Goal: Transaction & Acquisition: Purchase product/service

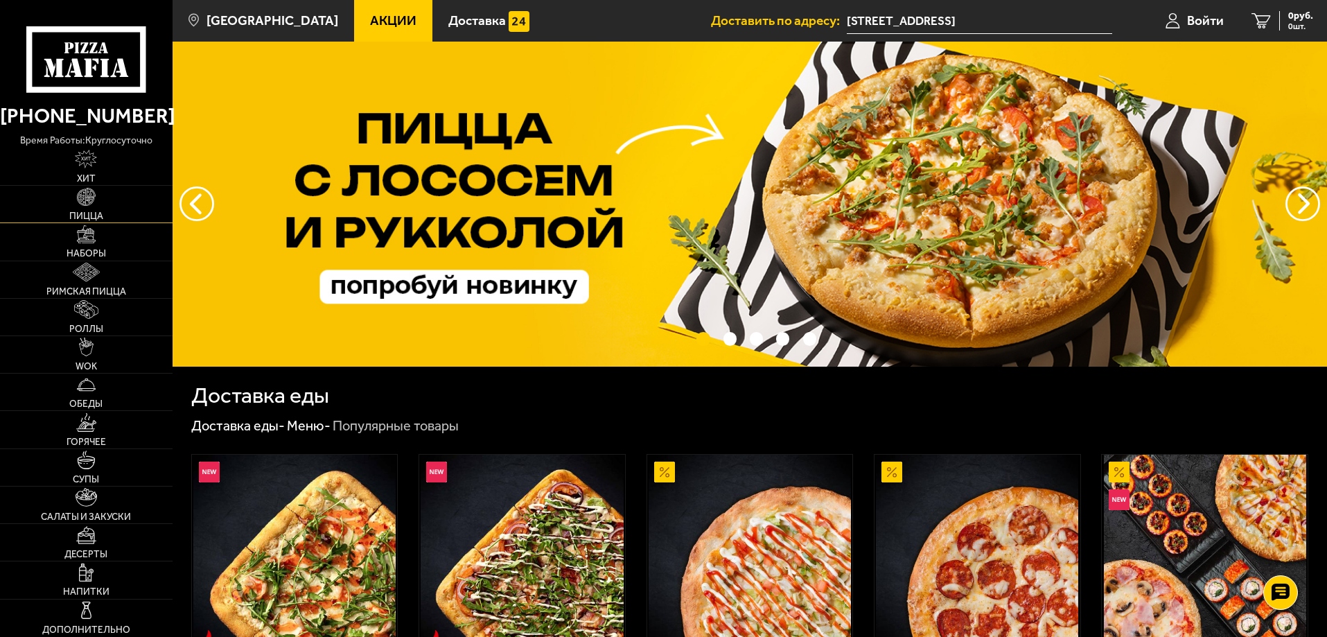
click at [95, 199] on img at bounding box center [86, 197] width 19 height 19
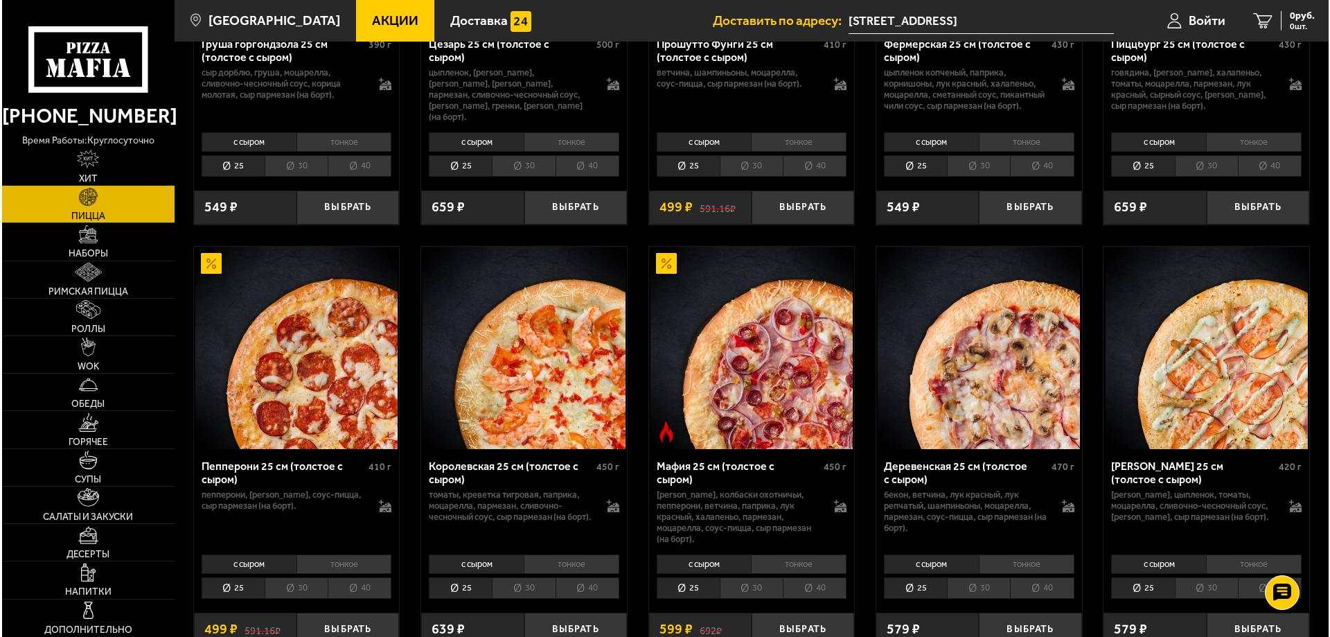
scroll to position [1594, 0]
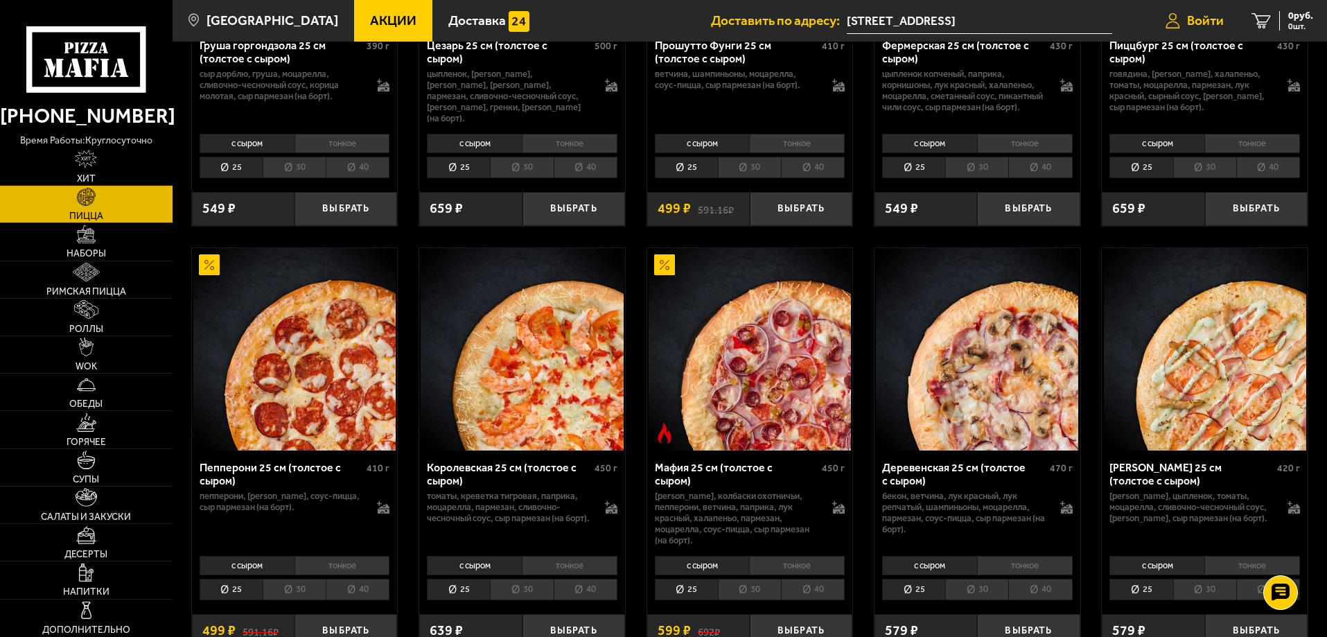
click at [1189, 24] on span "Войти" at bounding box center [1205, 20] width 37 height 13
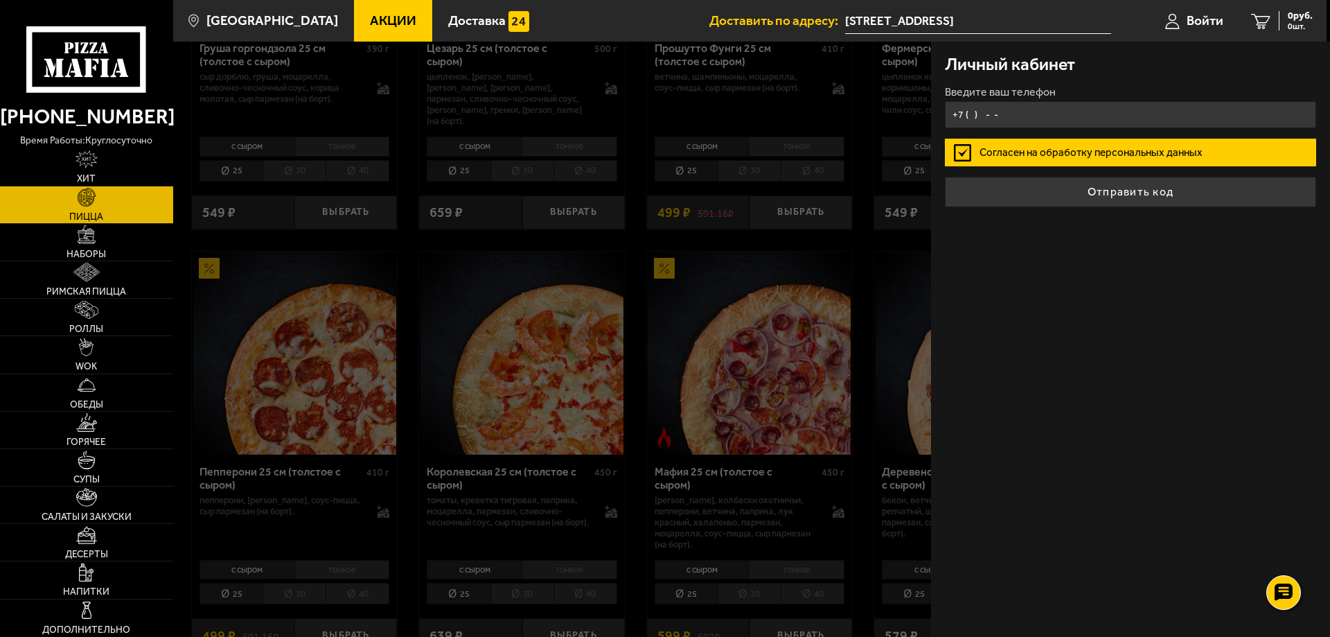
click at [969, 111] on input "+7 ( ) - -" at bounding box center [1130, 114] width 371 height 27
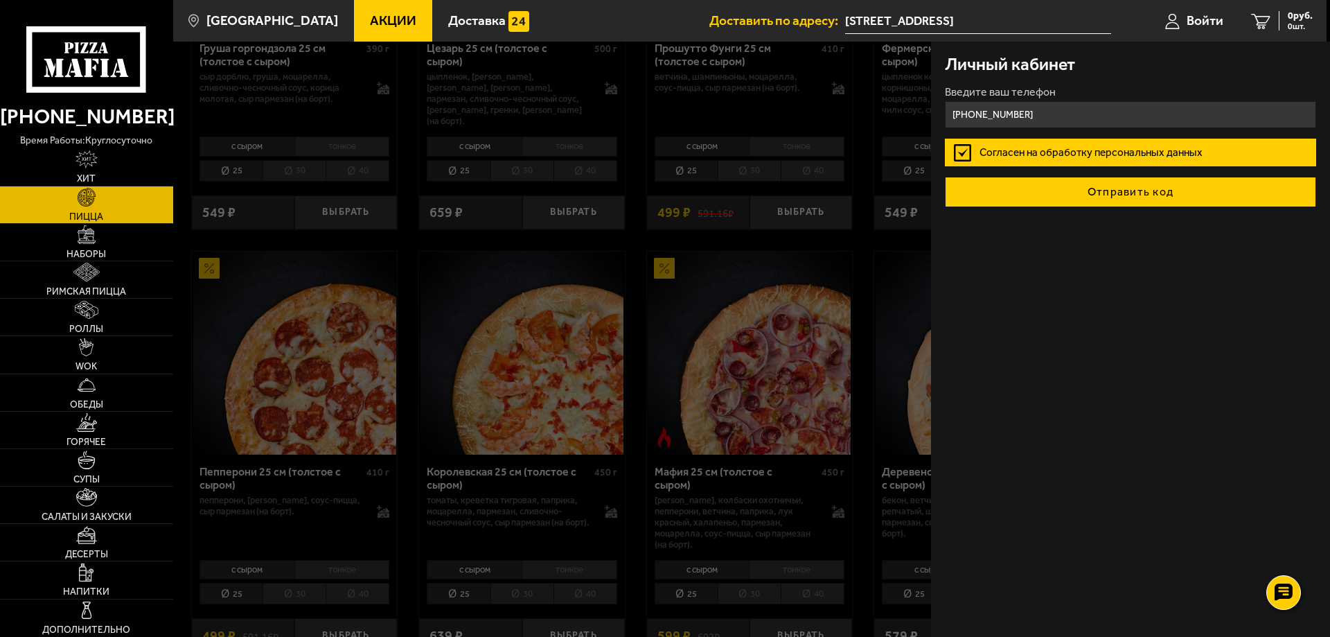
type input "[PHONE_NUMBER]"
click at [1116, 192] on button "Отправить код" at bounding box center [1130, 192] width 371 height 30
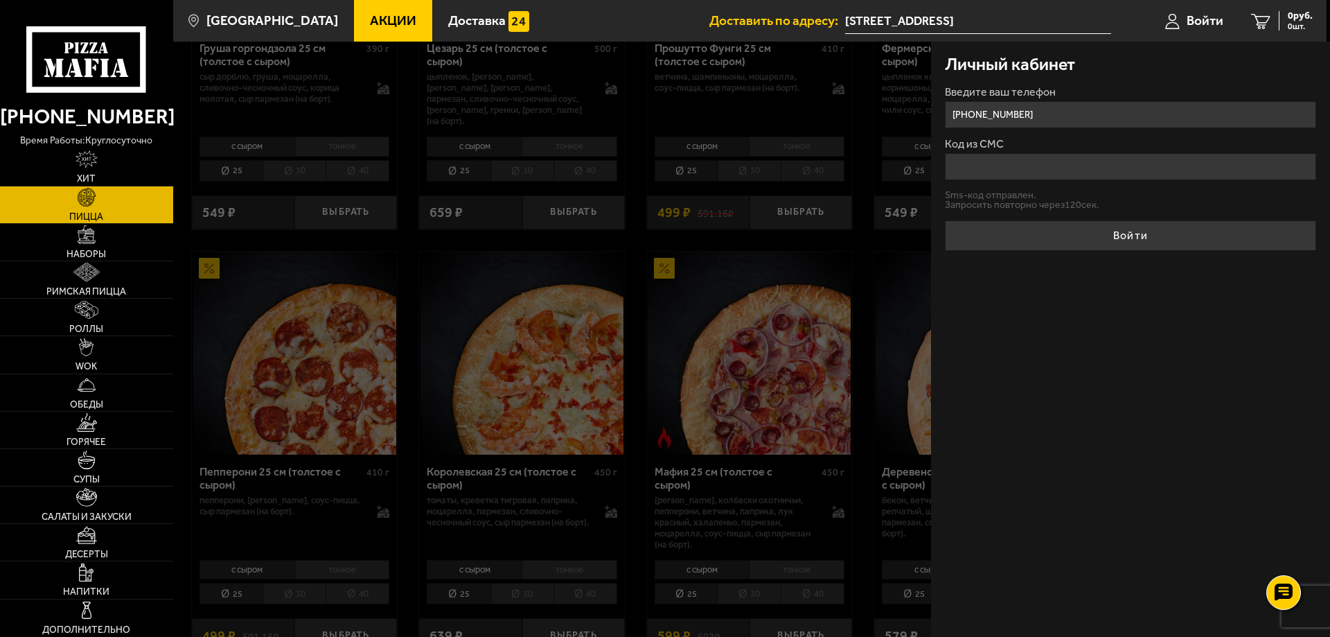
click at [1019, 172] on input "Код из СМС" at bounding box center [1130, 166] width 371 height 27
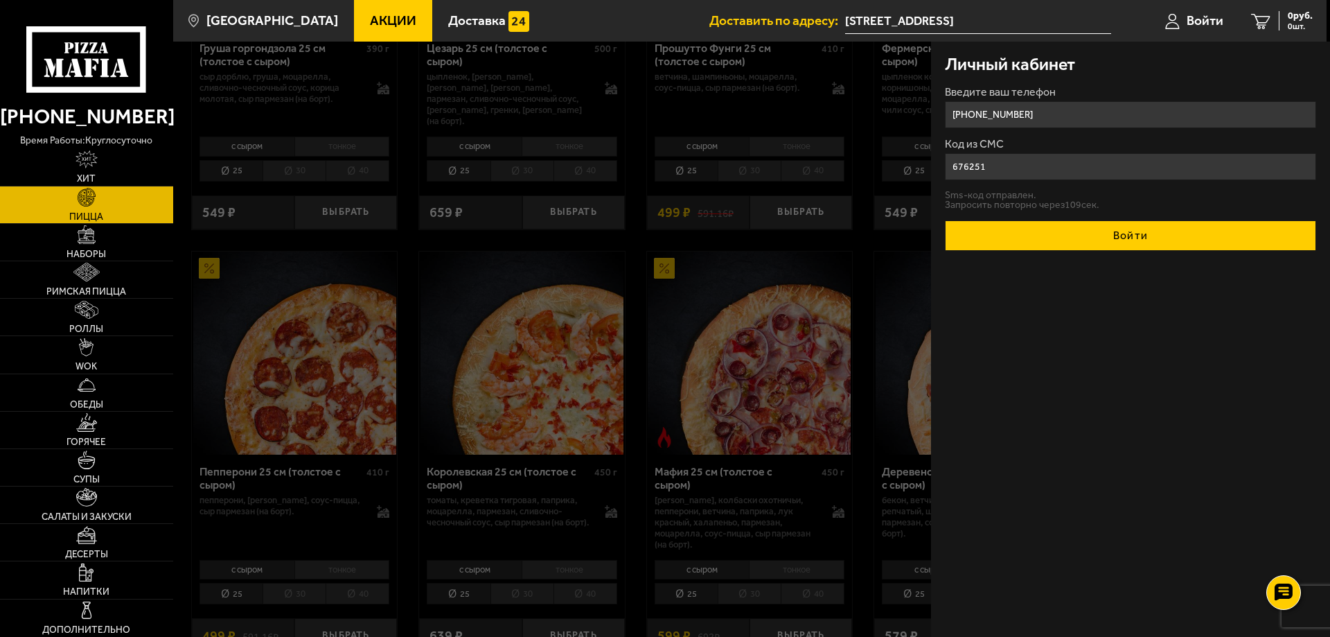
type input "676251"
click at [1102, 245] on button "Войти" at bounding box center [1130, 235] width 371 height 30
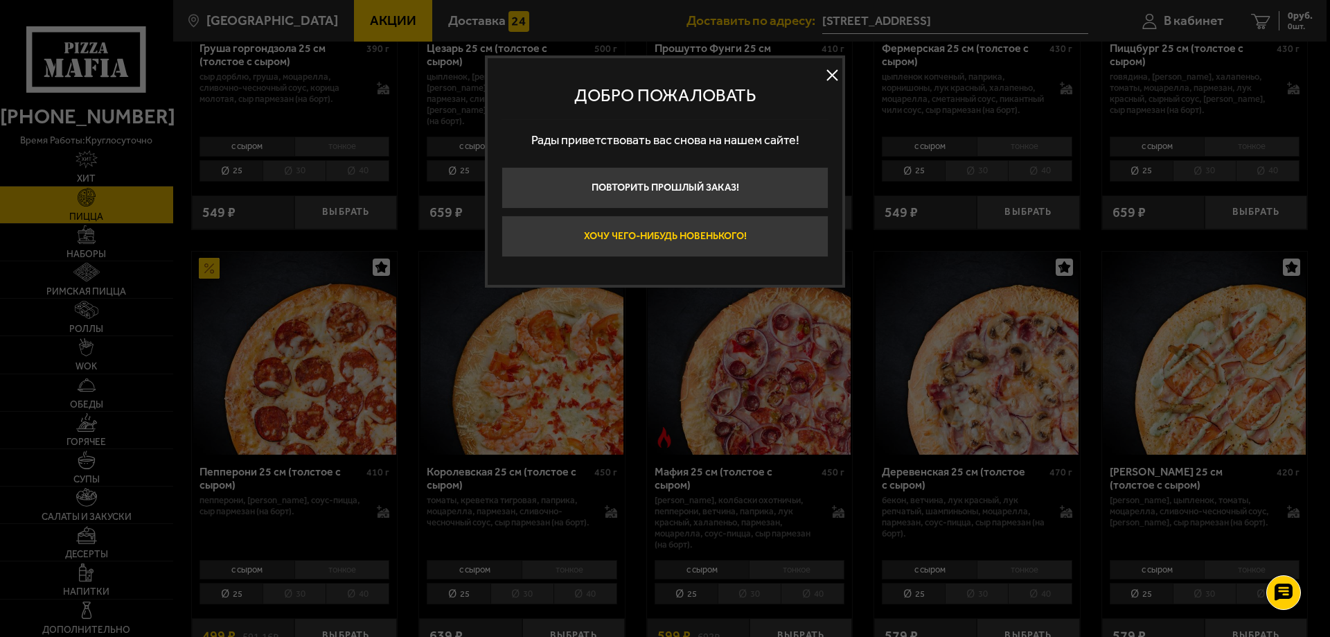
click at [667, 237] on button "Хочу чего-нибудь новенького!" at bounding box center [665, 236] width 327 height 42
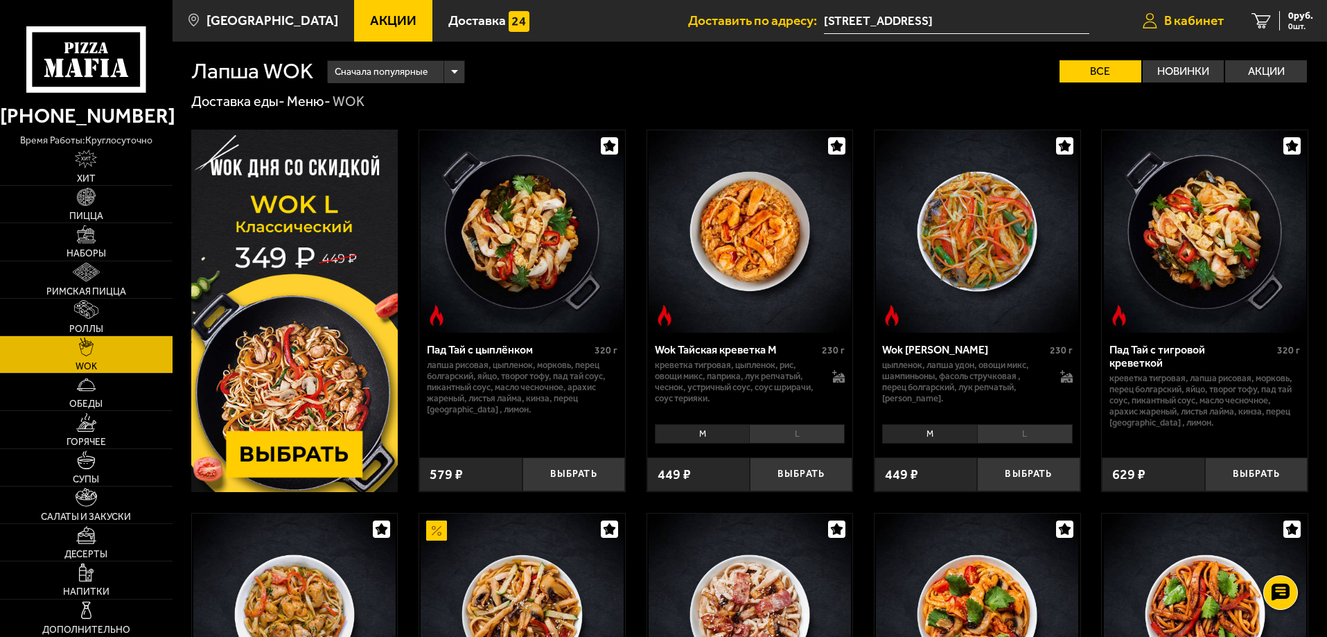
click at [1150, 21] on icon at bounding box center [1150, 21] width 15 height 16
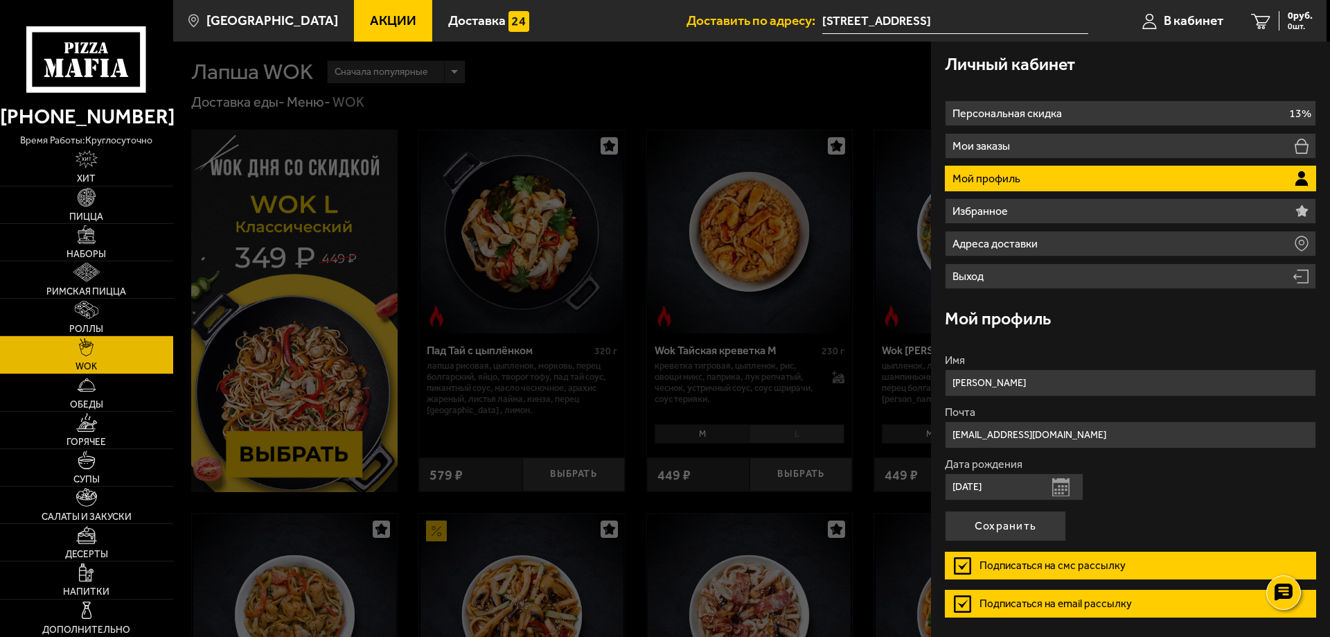
click at [1179, 174] on li "Мой профиль" at bounding box center [1130, 179] width 371 height 26
click at [872, 242] on div at bounding box center [838, 360] width 1330 height 637
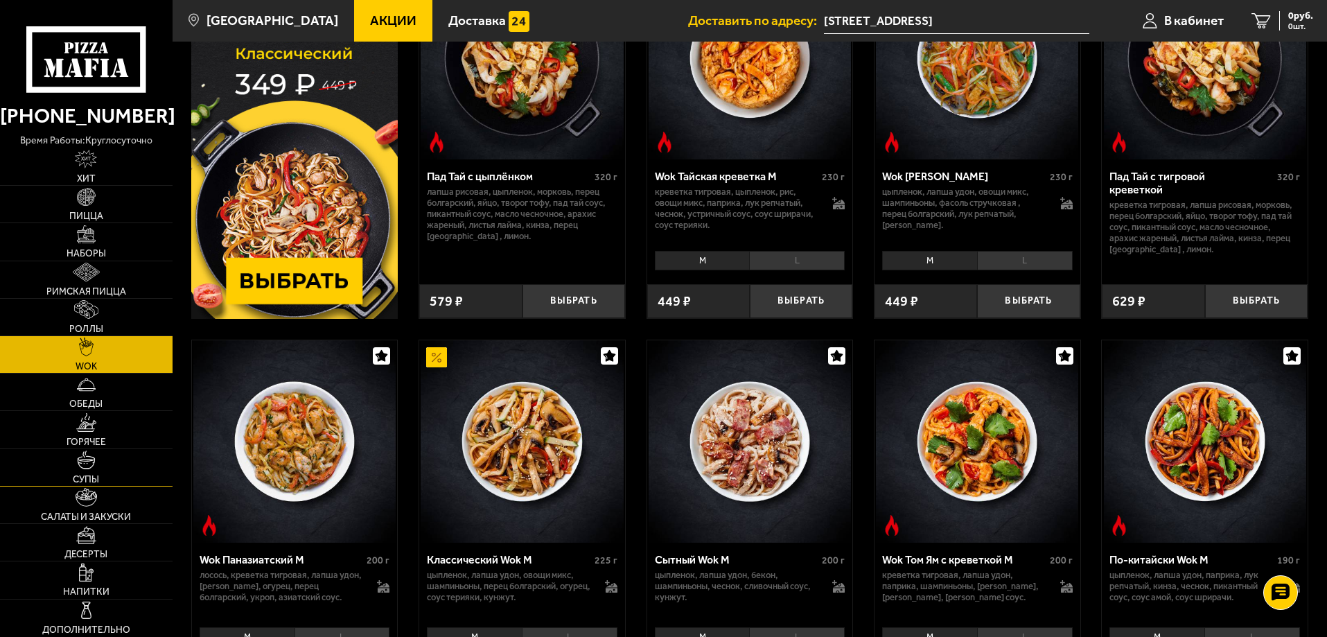
scroll to position [208, 0]
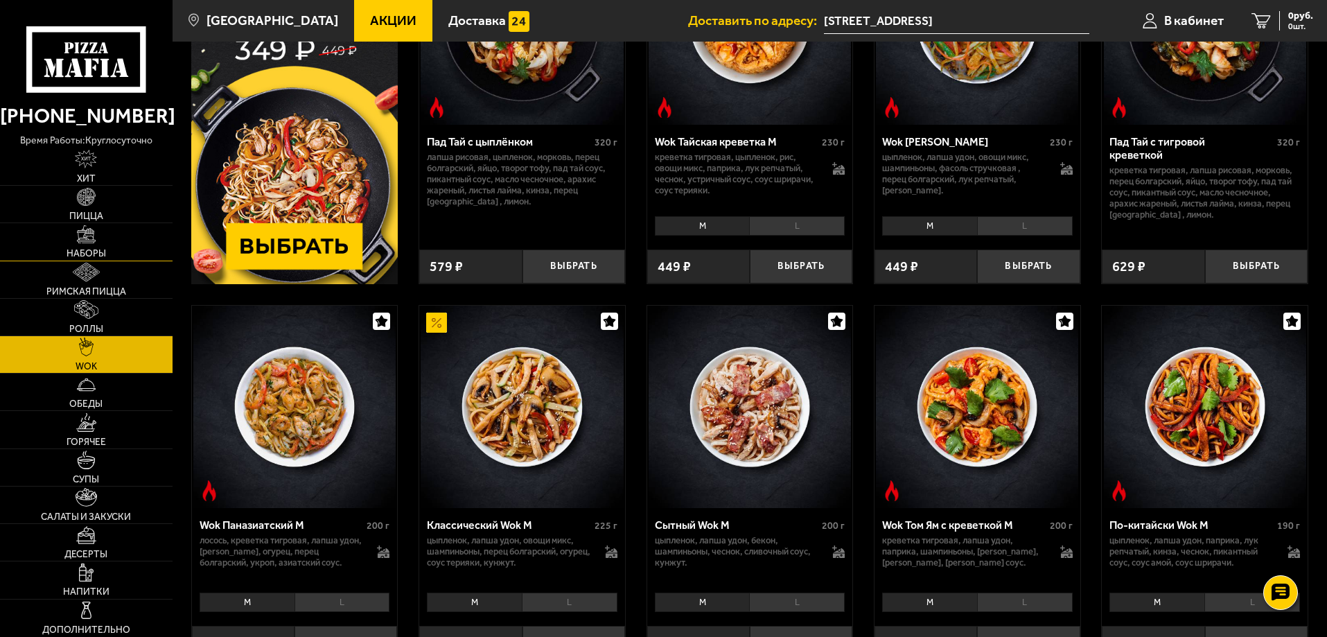
click at [88, 246] on link "Наборы" at bounding box center [86, 241] width 173 height 37
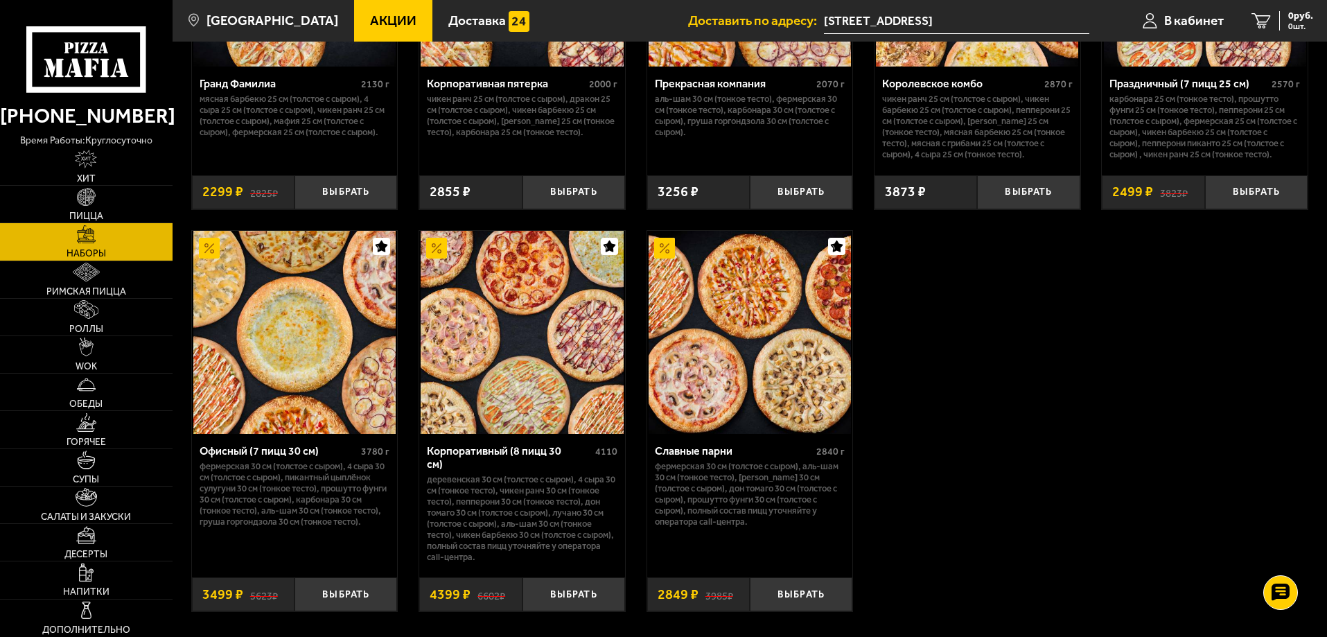
scroll to position [2079, 0]
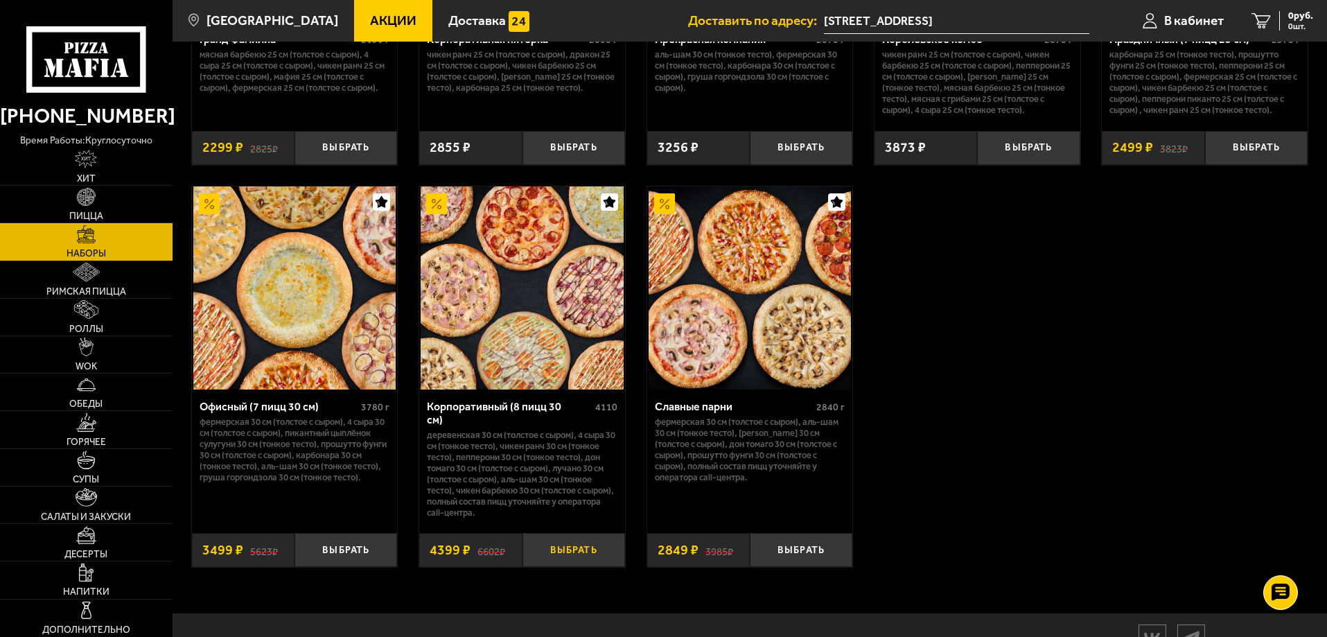
click at [582, 545] on button "Выбрать" at bounding box center [573, 550] width 103 height 34
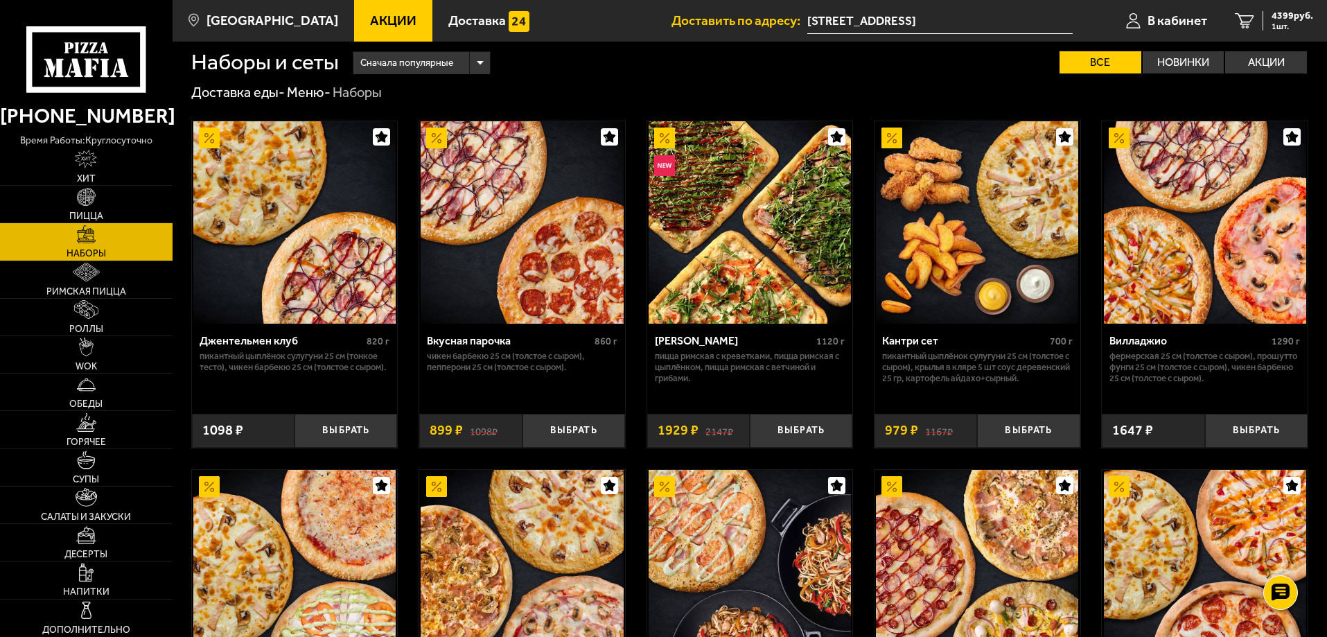
scroll to position [0, 0]
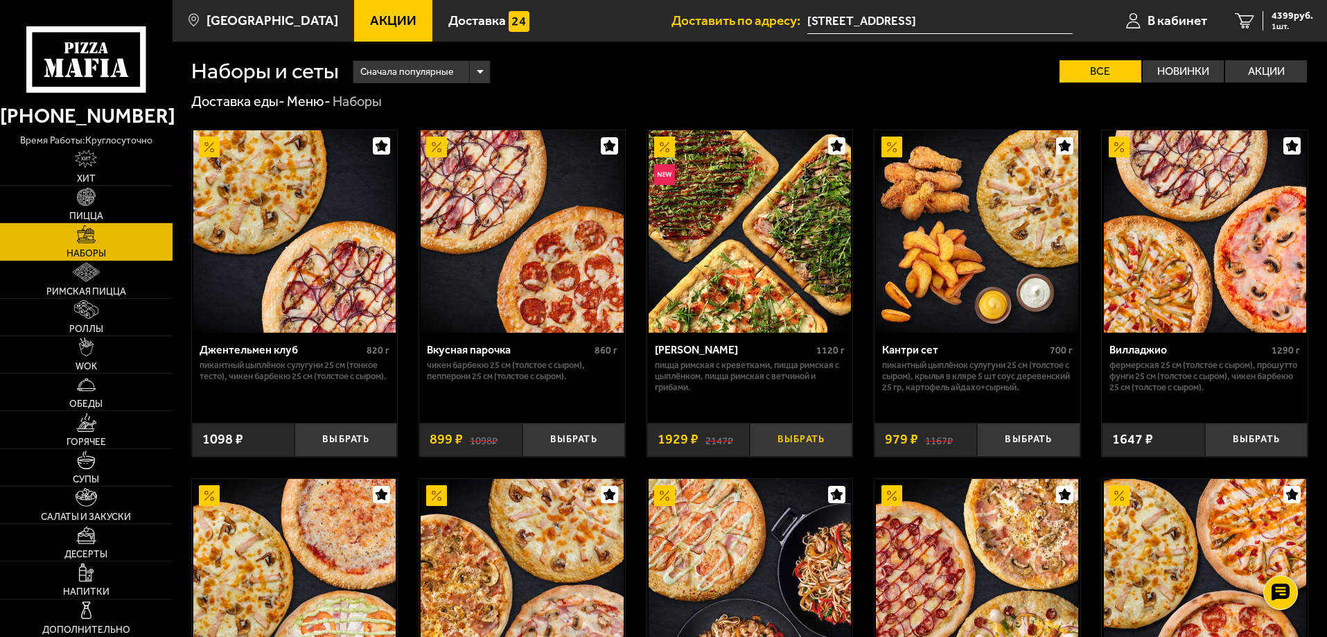
click at [825, 434] on button "Выбрать" at bounding box center [801, 440] width 103 height 34
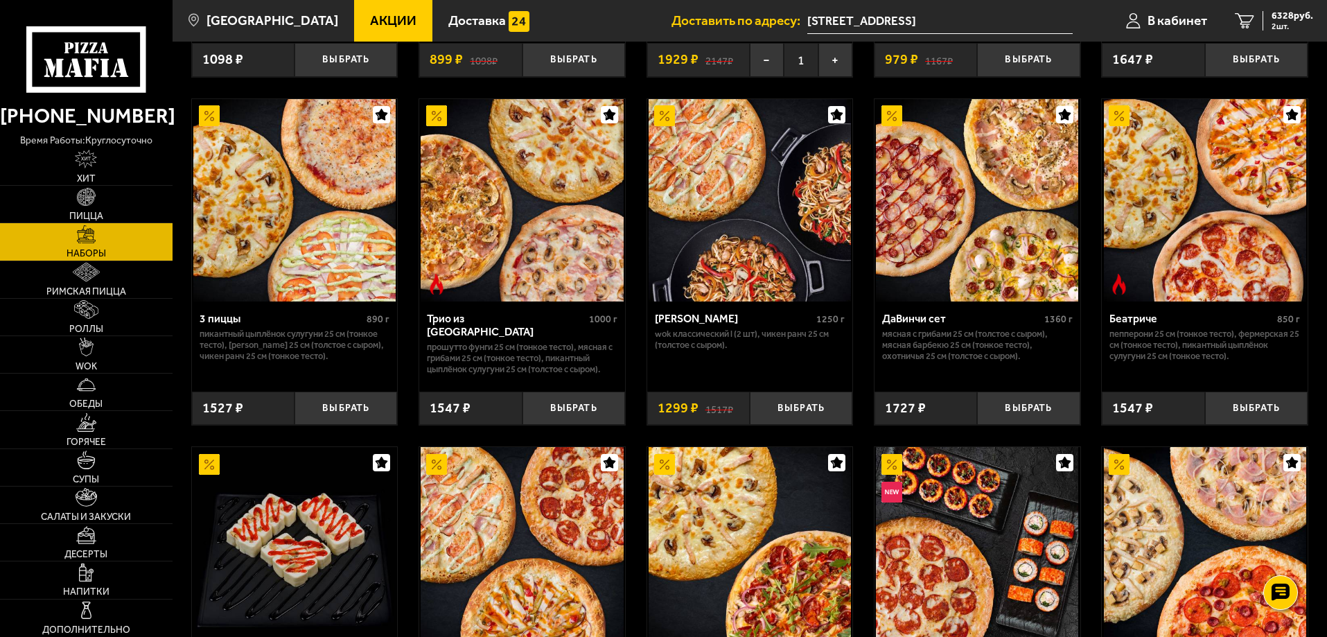
scroll to position [416, 0]
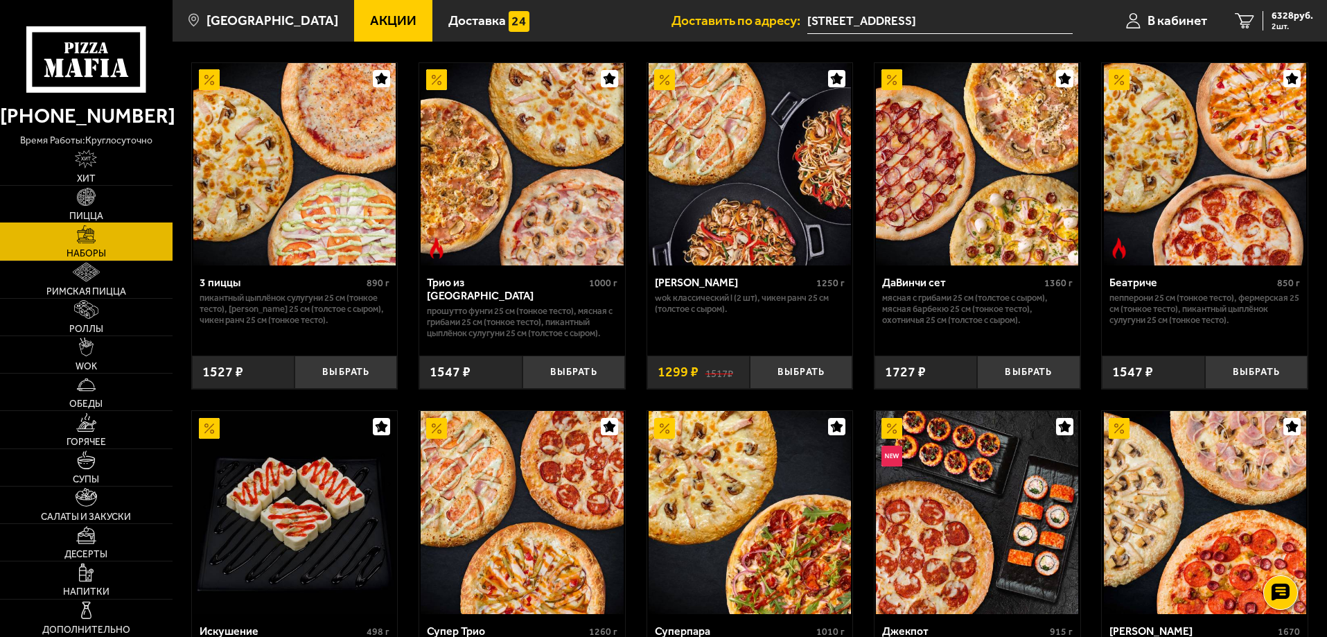
click at [94, 197] on img at bounding box center [86, 197] width 19 height 19
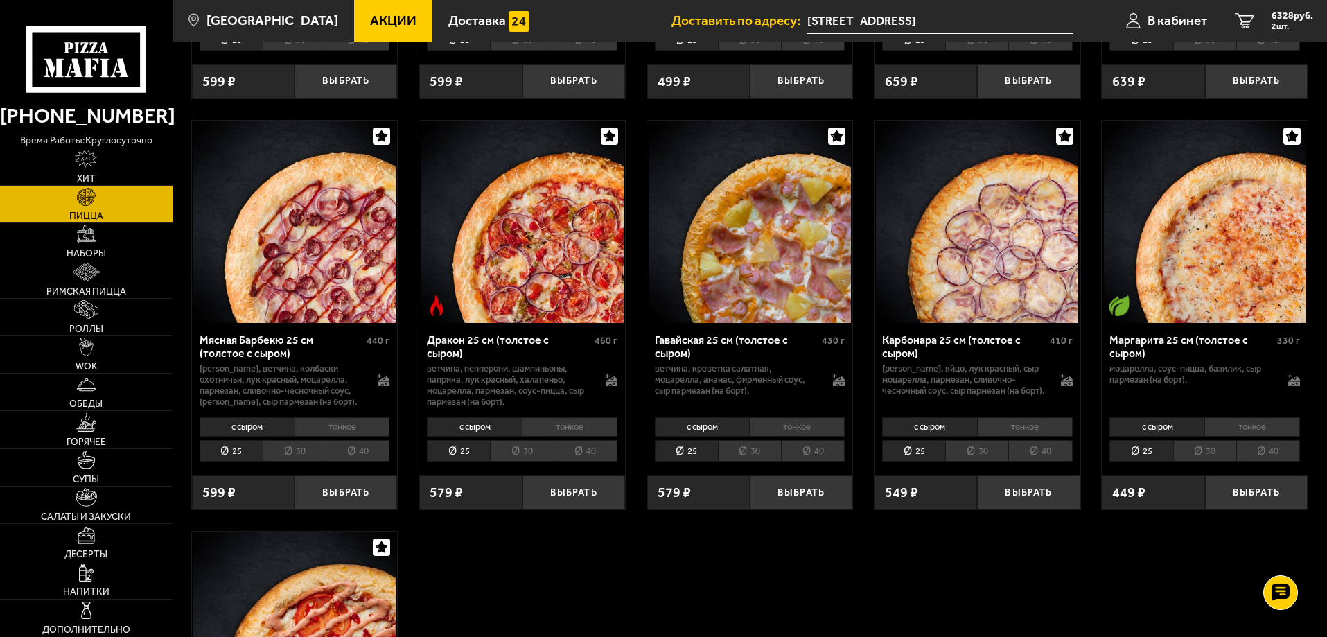
scroll to position [2564, 0]
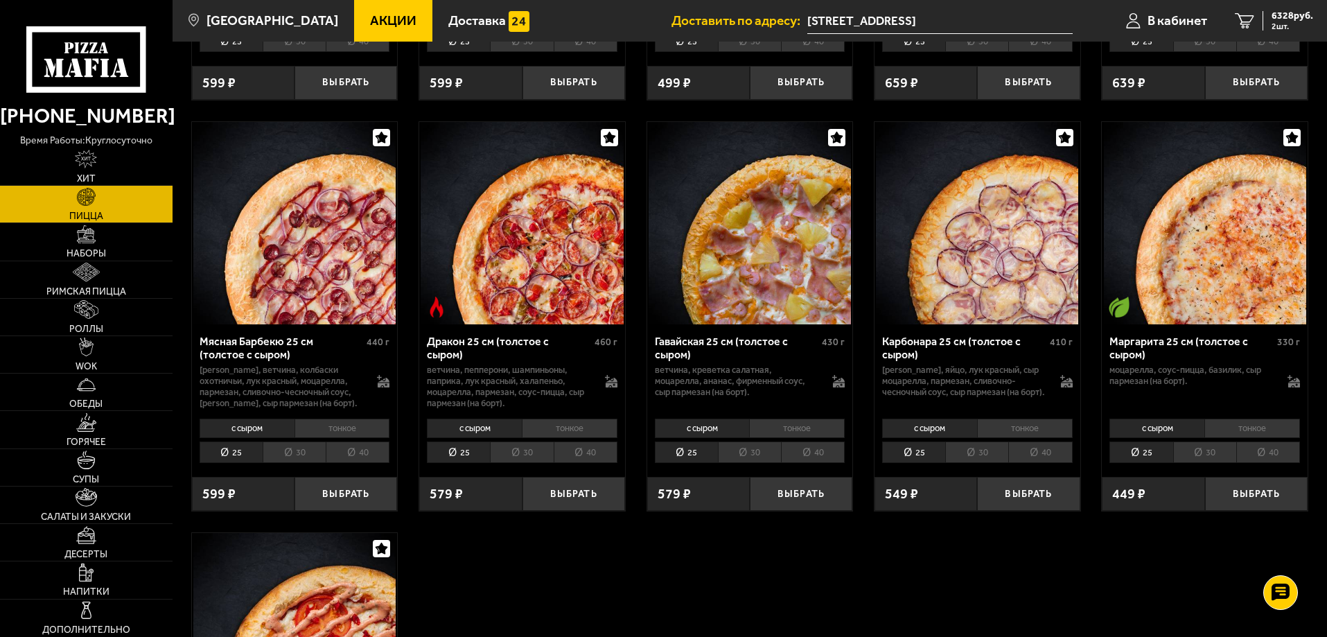
click at [527, 462] on li "30" at bounding box center [521, 451] width 63 height 21
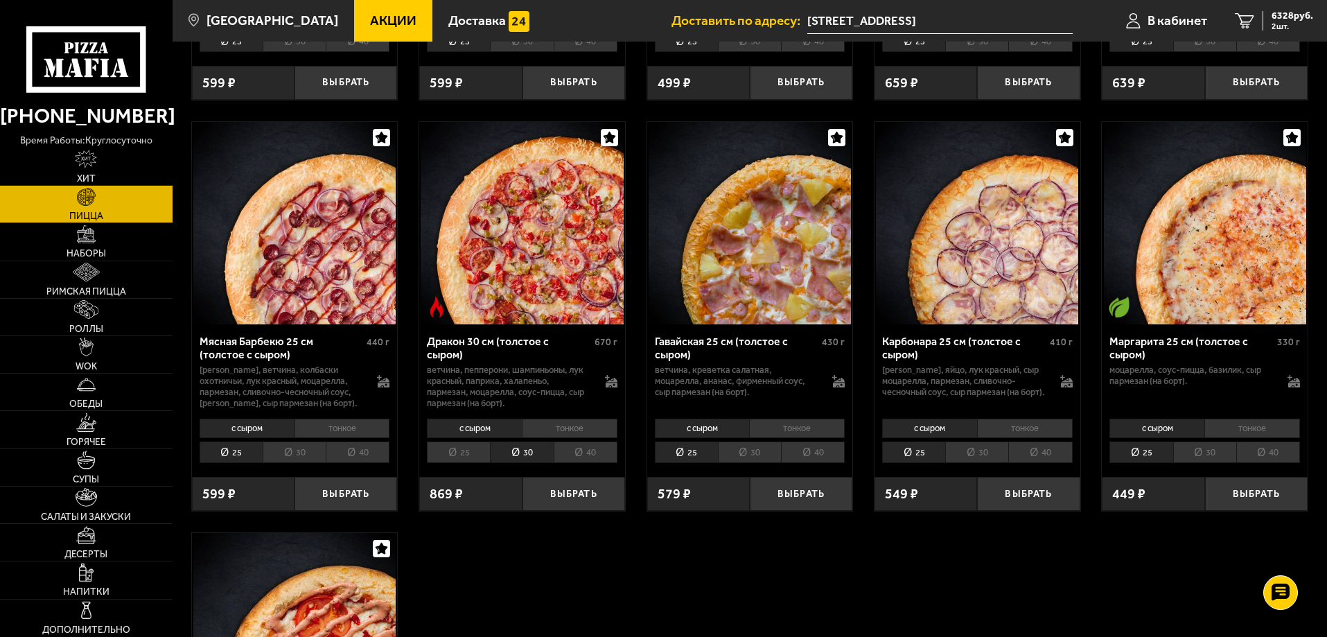
click at [583, 461] on li "40" at bounding box center [586, 451] width 64 height 21
click at [532, 463] on li "30" at bounding box center [521, 451] width 63 height 21
click at [568, 501] on button "Выбрать" at bounding box center [573, 494] width 103 height 34
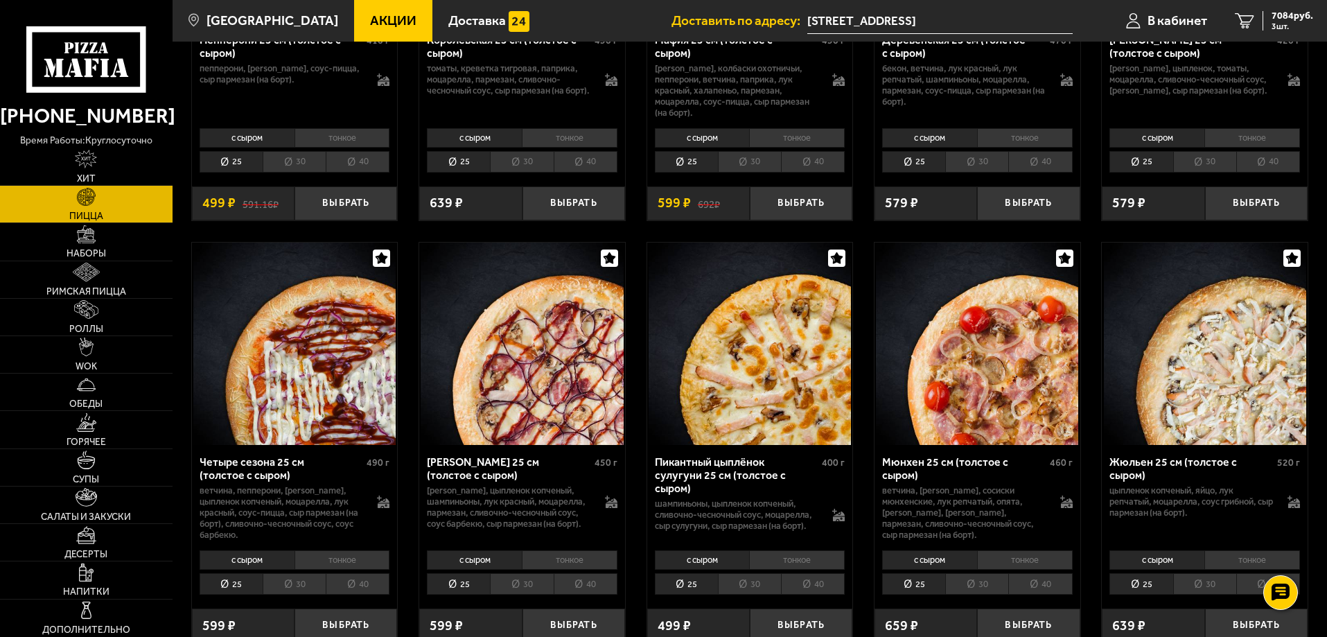
scroll to position [2009, 0]
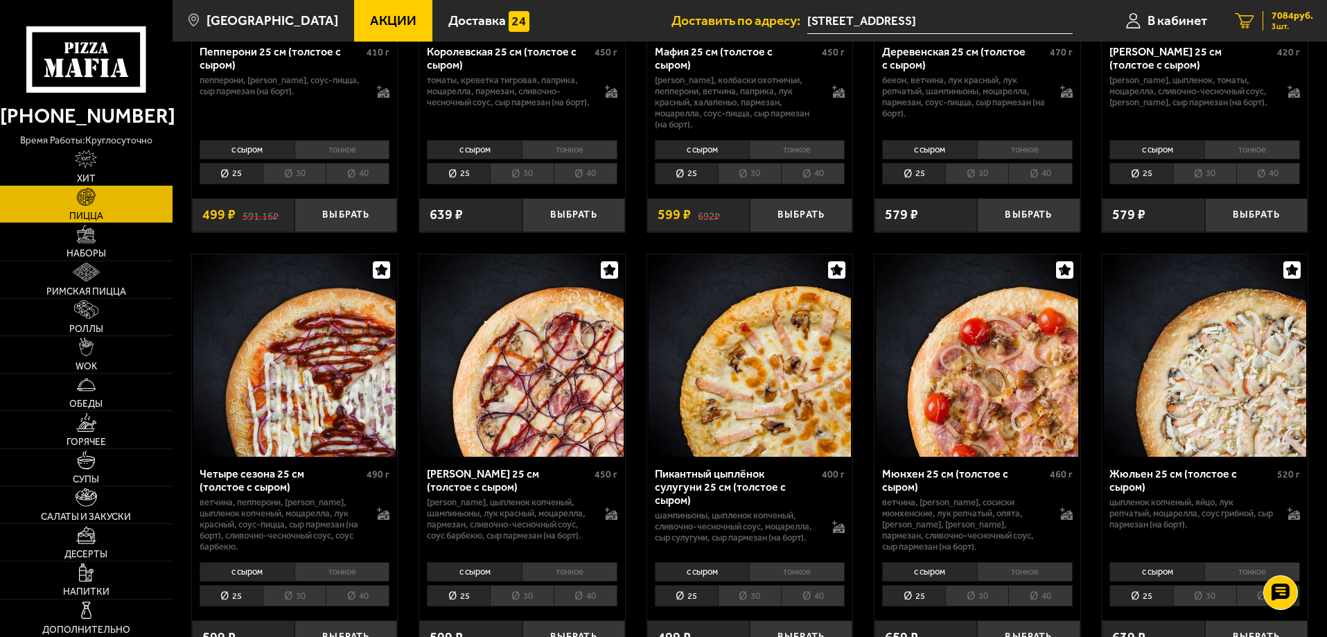
click at [1285, 21] on span "7084 руб." at bounding box center [1292, 16] width 42 height 10
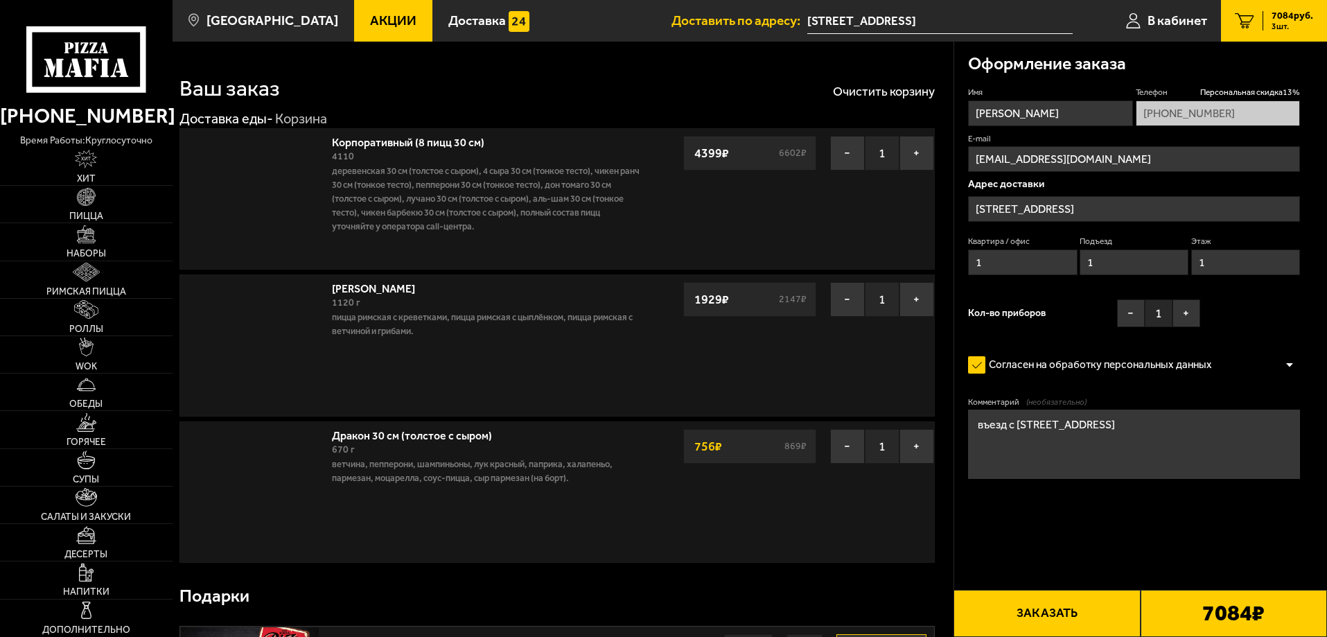
type input "[STREET_ADDRESS]"
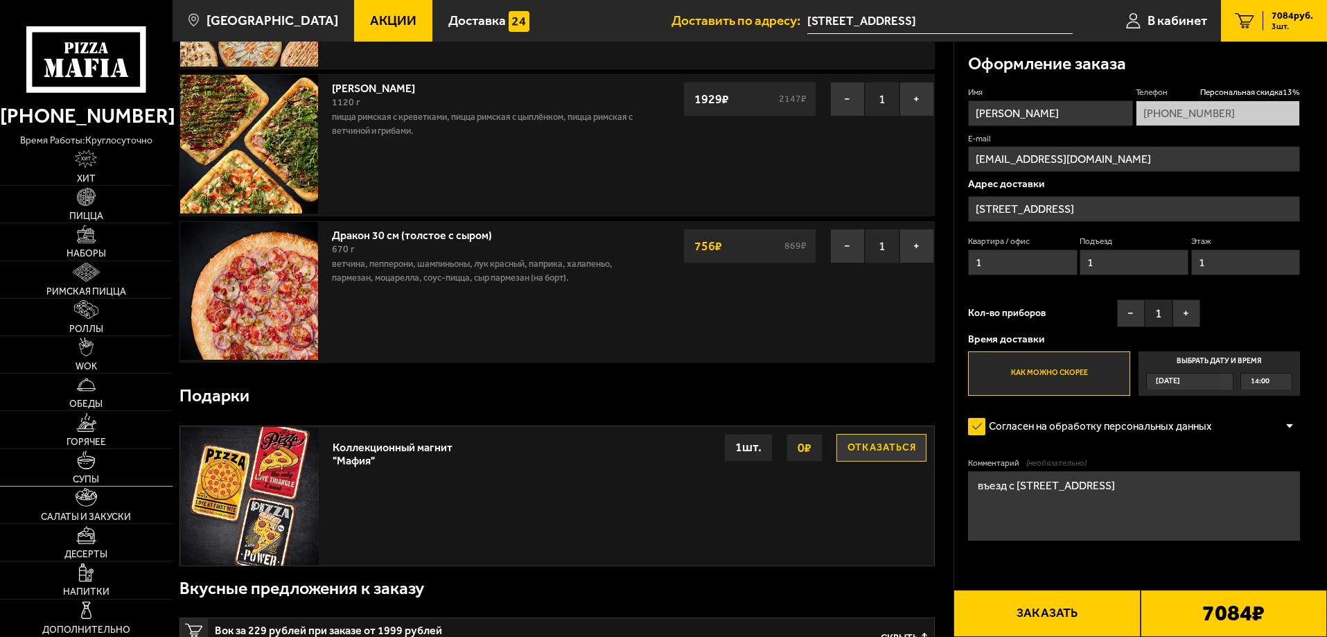
scroll to position [208, 0]
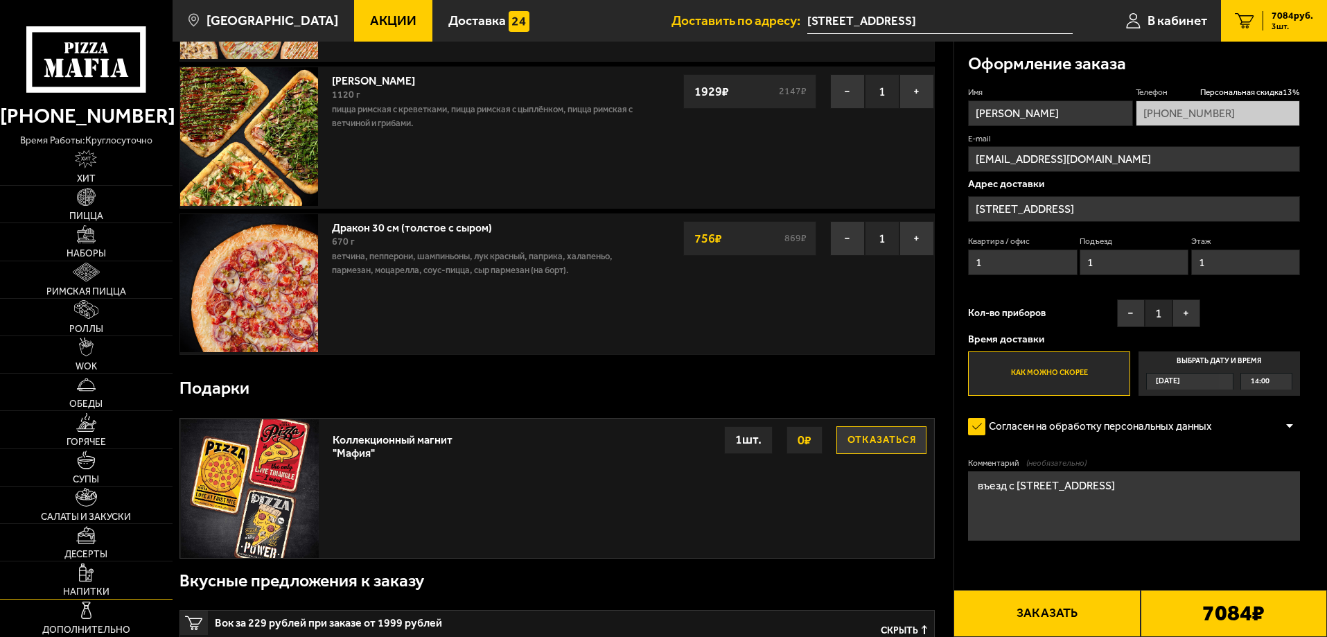
click at [87, 583] on link "Напитки" at bounding box center [86, 579] width 173 height 37
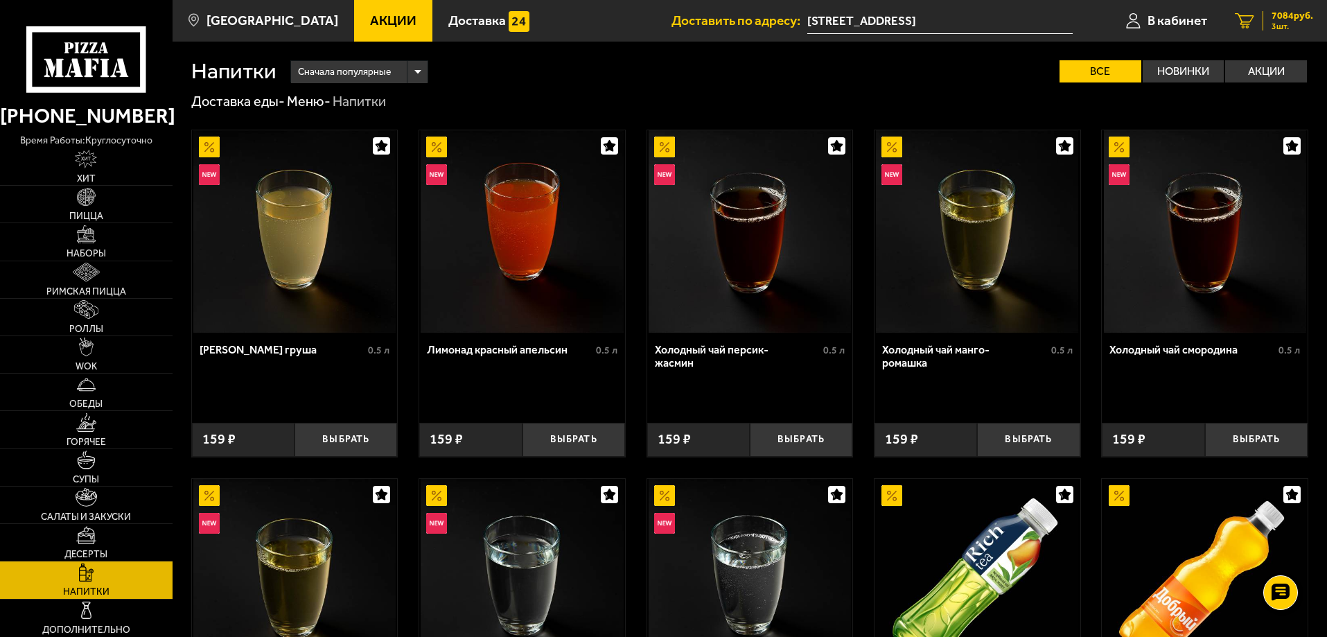
click at [1283, 15] on span "7084 руб." at bounding box center [1292, 16] width 42 height 10
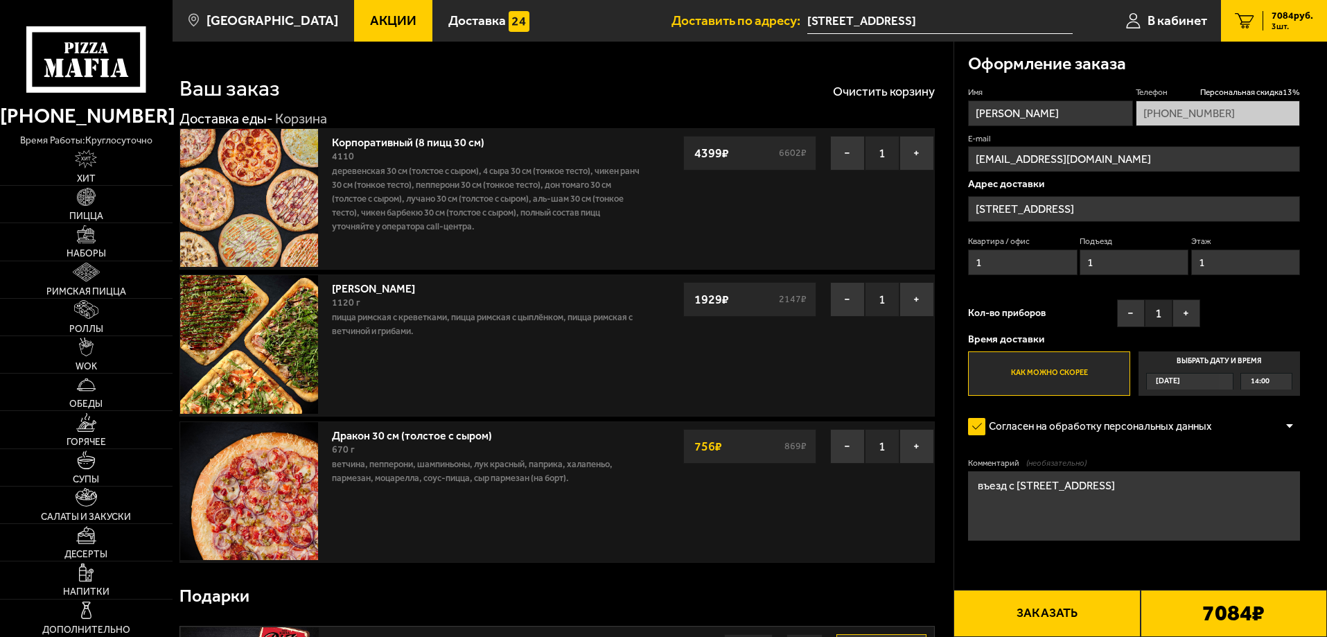
click at [1068, 108] on input "[PERSON_NAME]" at bounding box center [1050, 113] width 164 height 26
type input "[PERSON_NAME]"
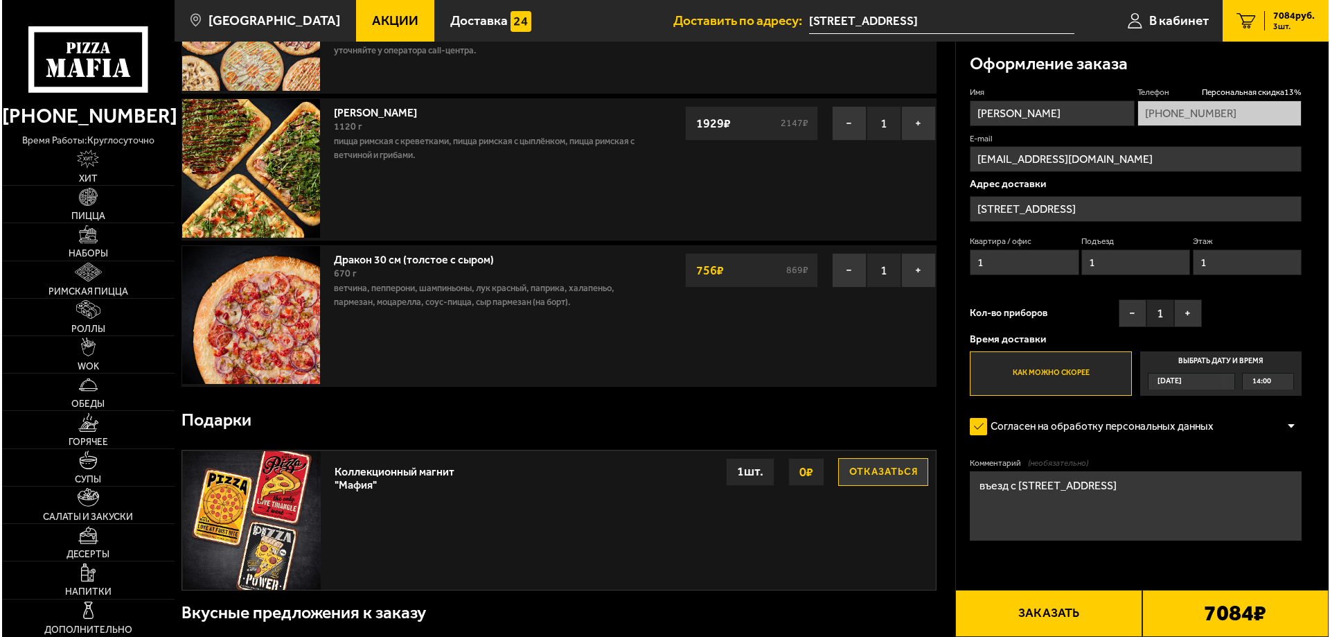
scroll to position [208, 0]
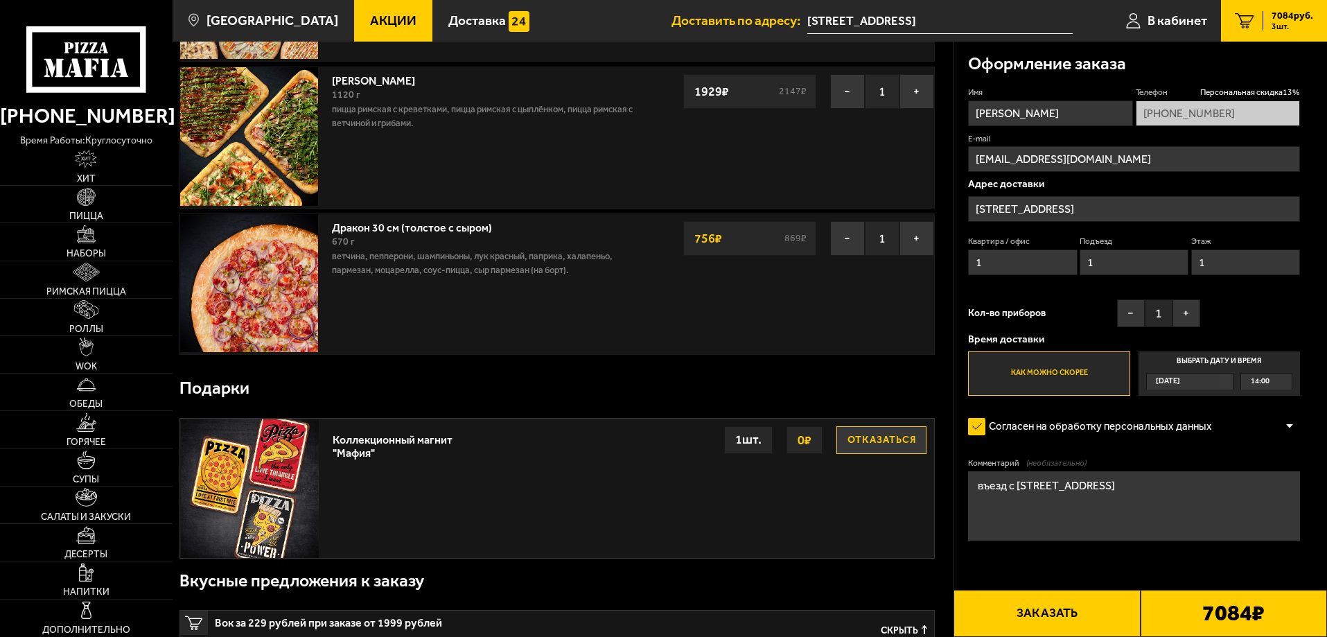
type input "[PERSON_NAME]"
click at [1066, 621] on button "Заказать" at bounding box center [1046, 613] width 186 height 47
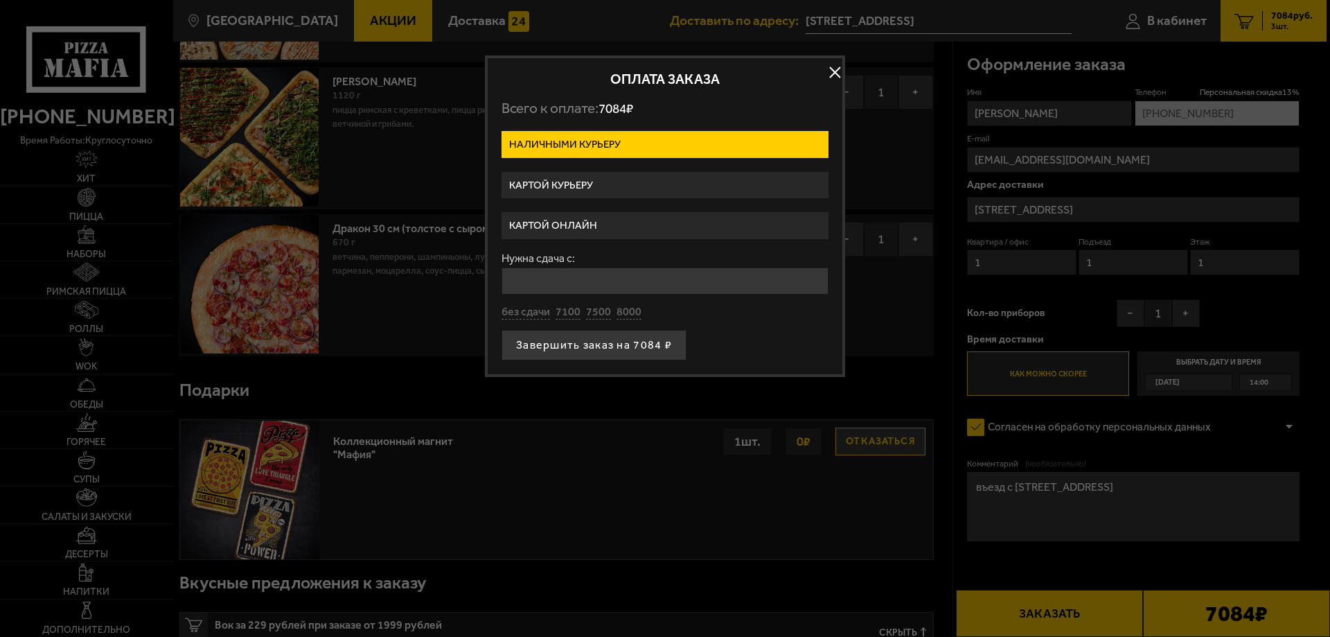
click at [635, 227] on label "Картой онлайн" at bounding box center [665, 225] width 327 height 27
click at [0, 0] on input "Картой онлайн" at bounding box center [0, 0] width 0 height 0
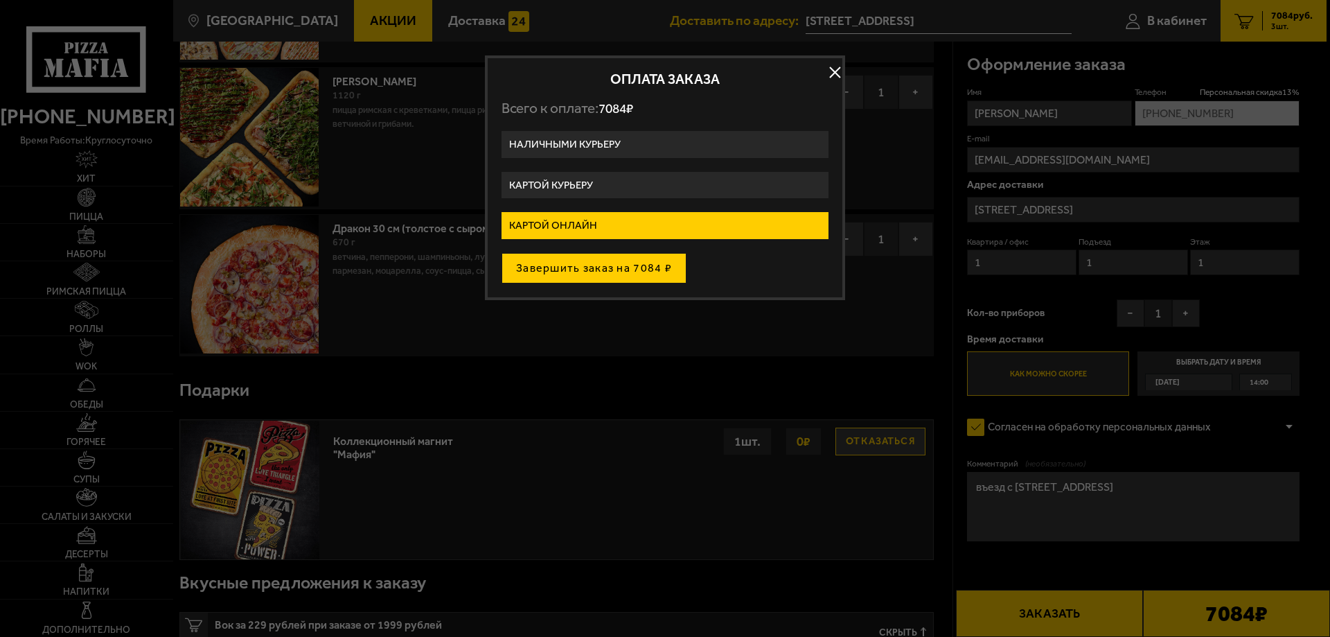
click at [622, 270] on button "Завершить заказ на 7084 ₽" at bounding box center [594, 268] width 185 height 30
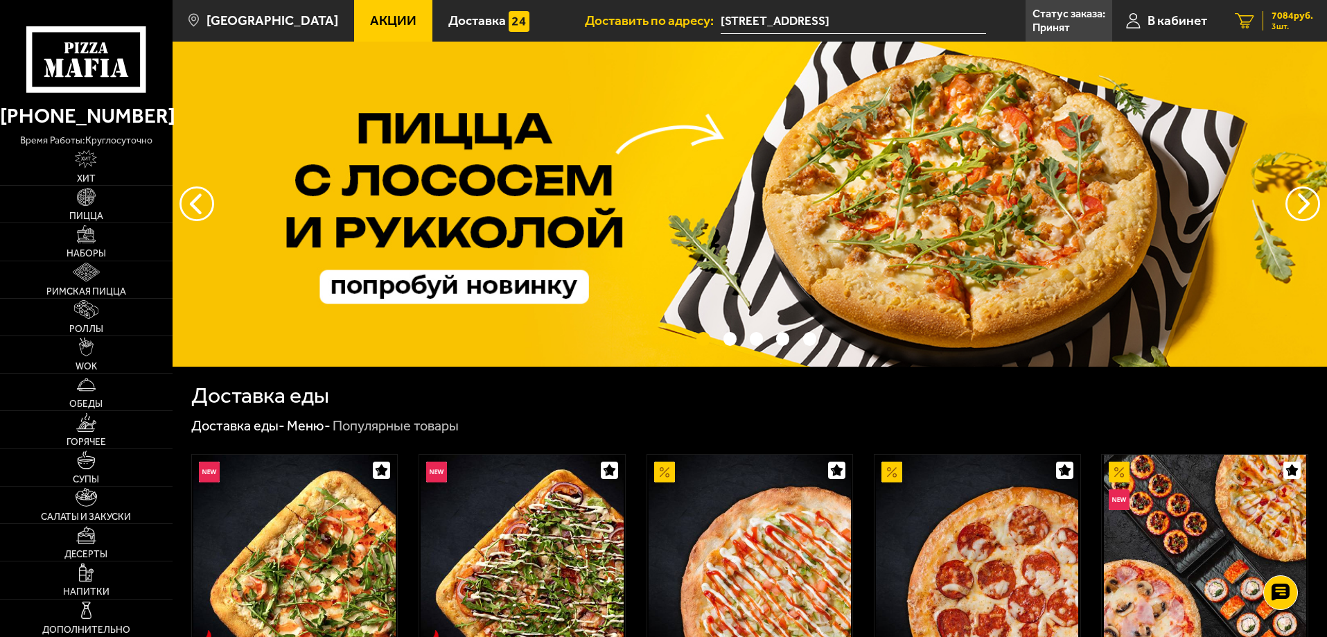
click at [1283, 20] on span "7084 руб." at bounding box center [1292, 16] width 42 height 10
